Goal: Information Seeking & Learning: Learn about a topic

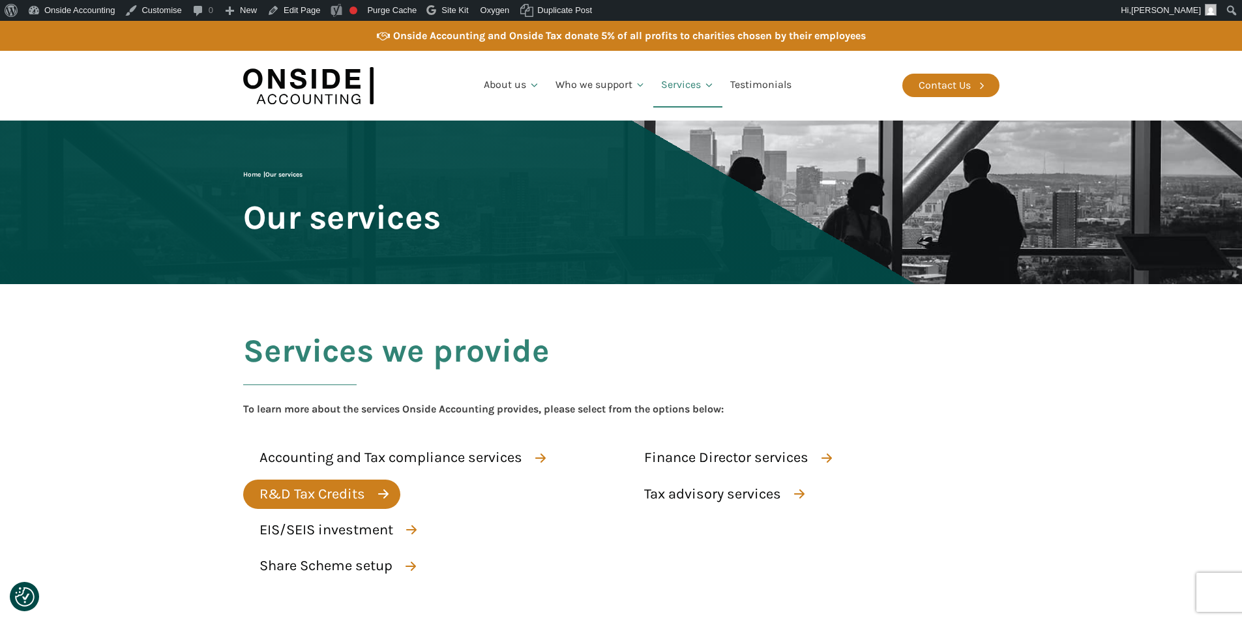
click at [296, 497] on div "R&D Tax Credits" at bounding box center [312, 494] width 106 height 23
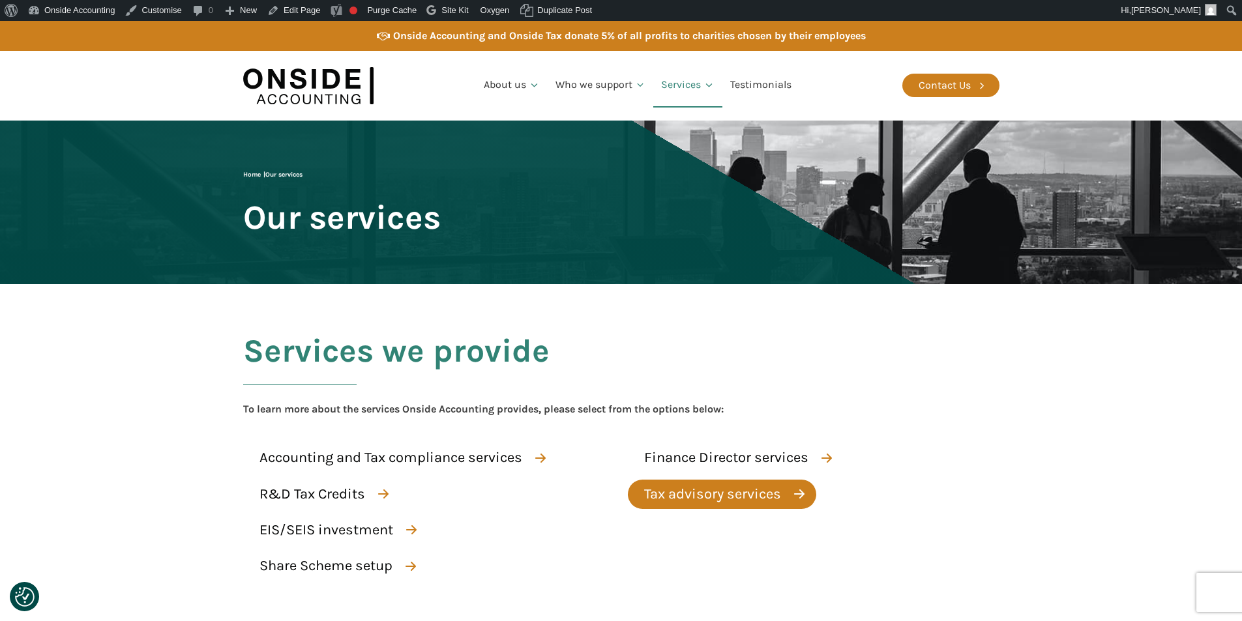
click at [706, 495] on div "Tax advisory services" at bounding box center [712, 494] width 137 height 23
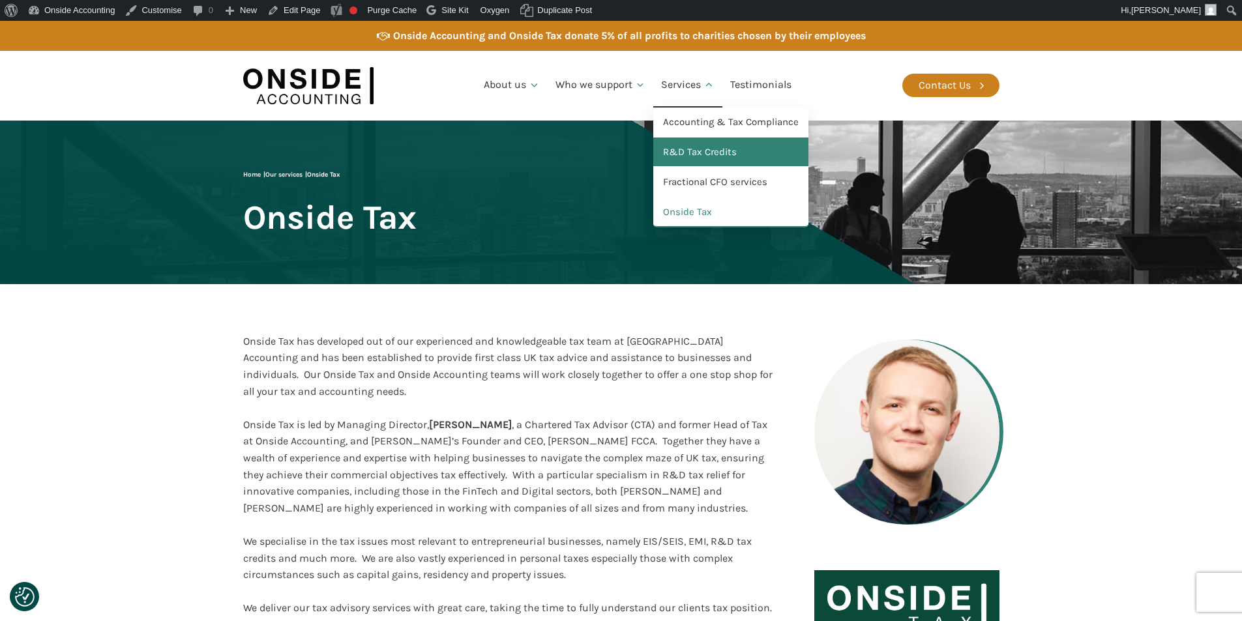
click at [683, 151] on link "R&D Tax Credits" at bounding box center [730, 153] width 155 height 30
